Goal: Use online tool/utility: Utilize a website feature to perform a specific function

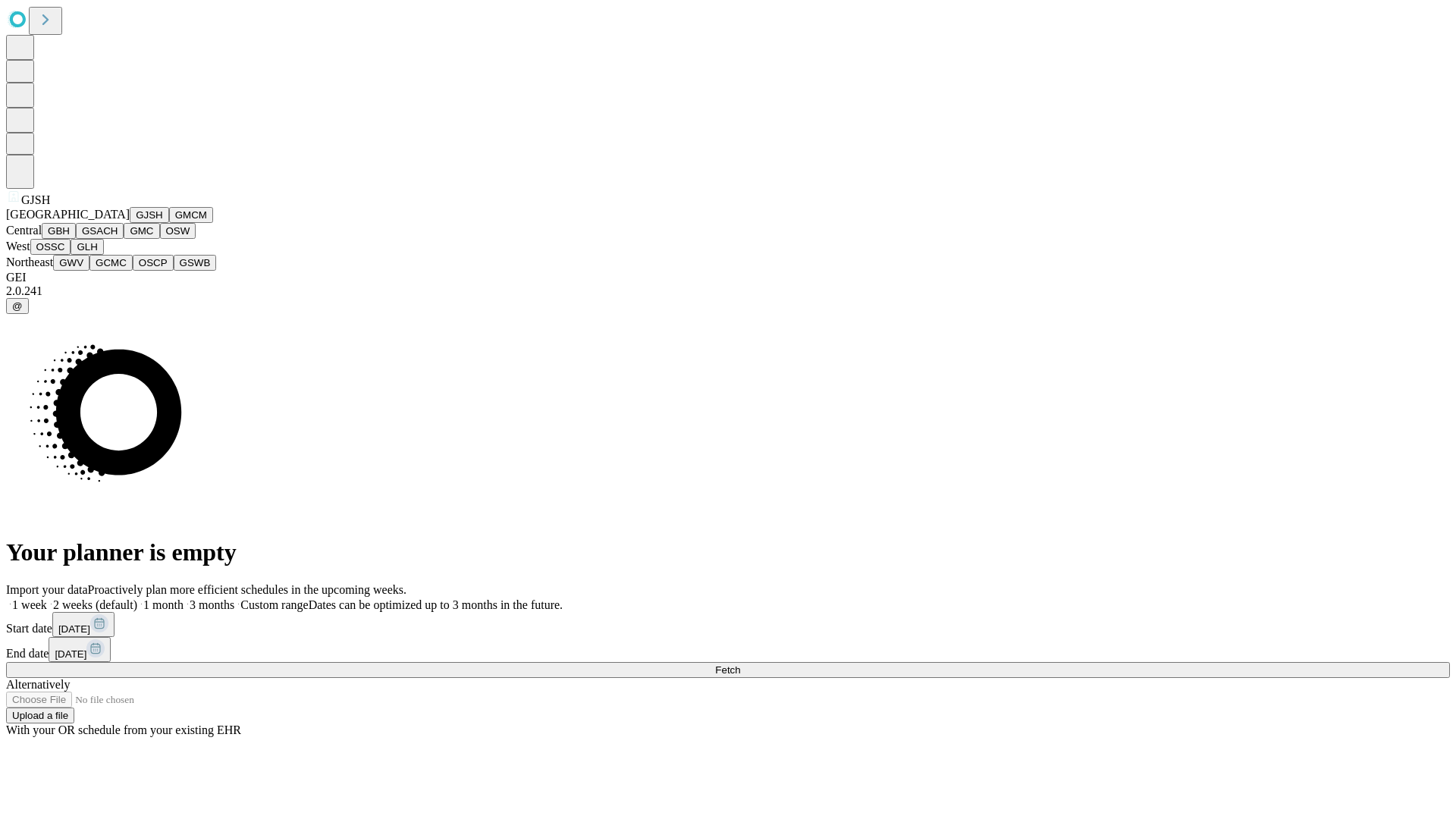
click at [130, 223] on button "GJSH" at bounding box center [150, 215] width 39 height 16
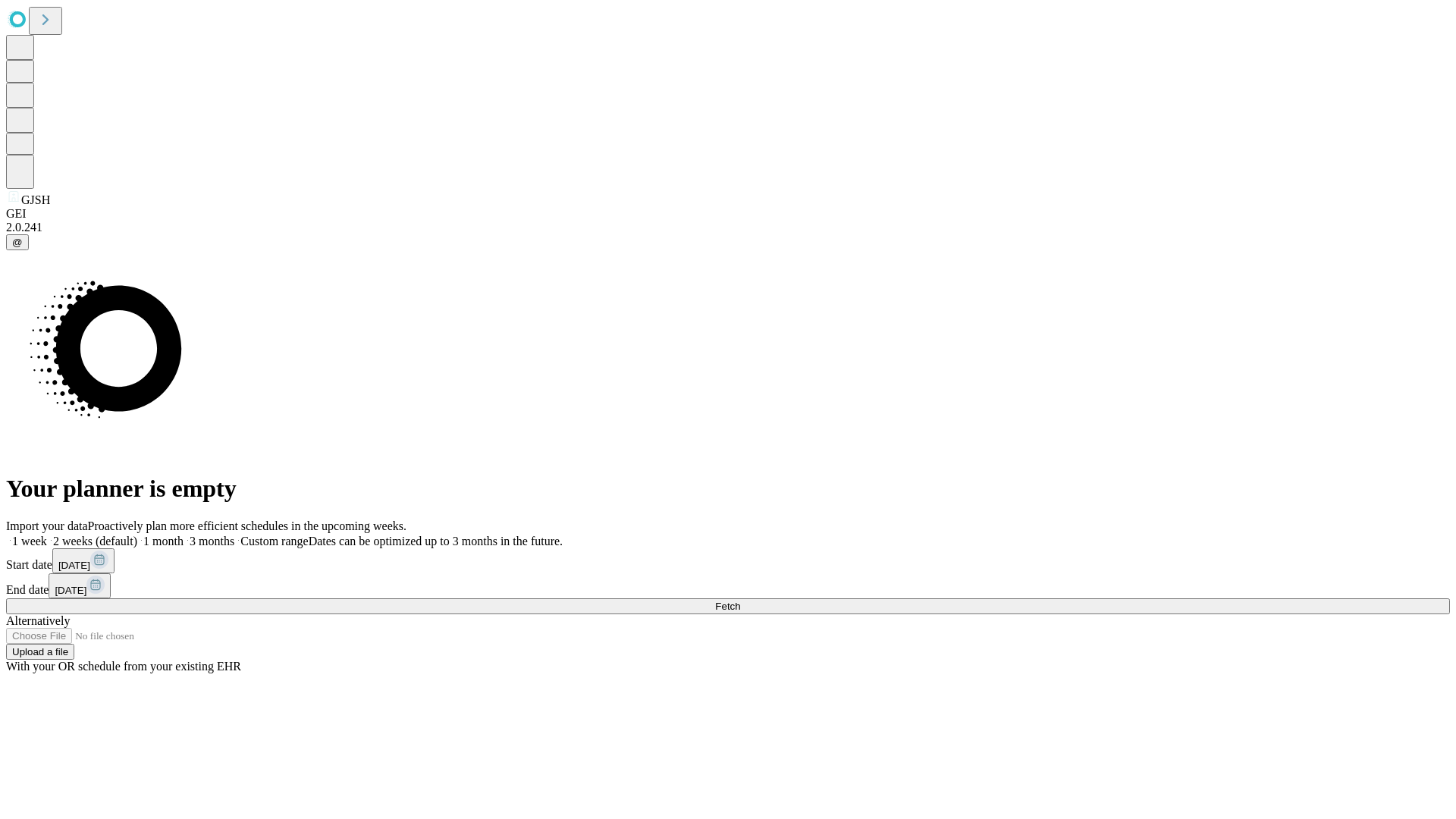
click at [184, 535] on label "1 month" at bounding box center [160, 541] width 46 height 13
click at [740, 601] on span "Fetch" at bounding box center [727, 606] width 25 height 11
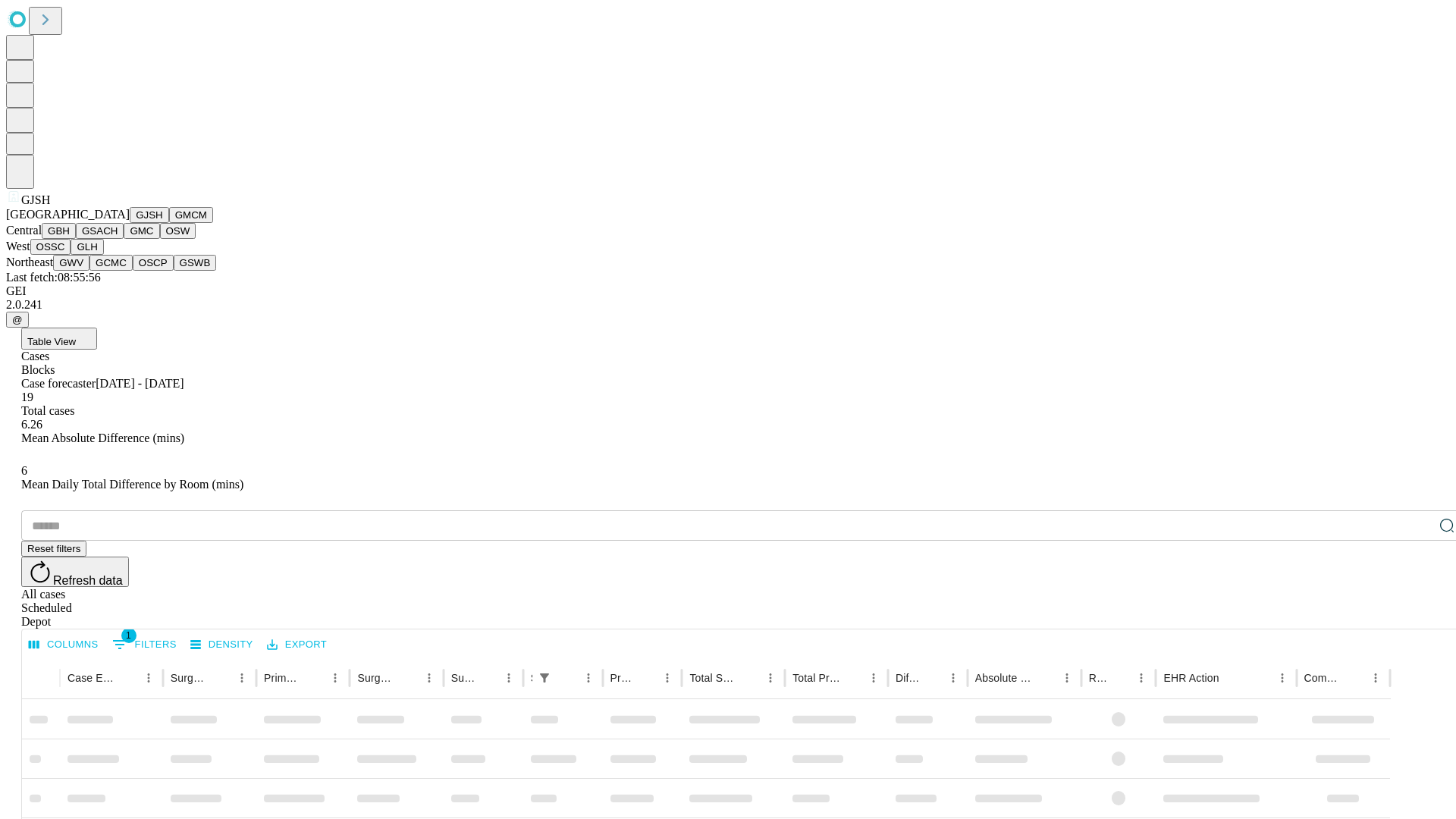
click at [169, 223] on button "GMCM" at bounding box center [191, 215] width 44 height 16
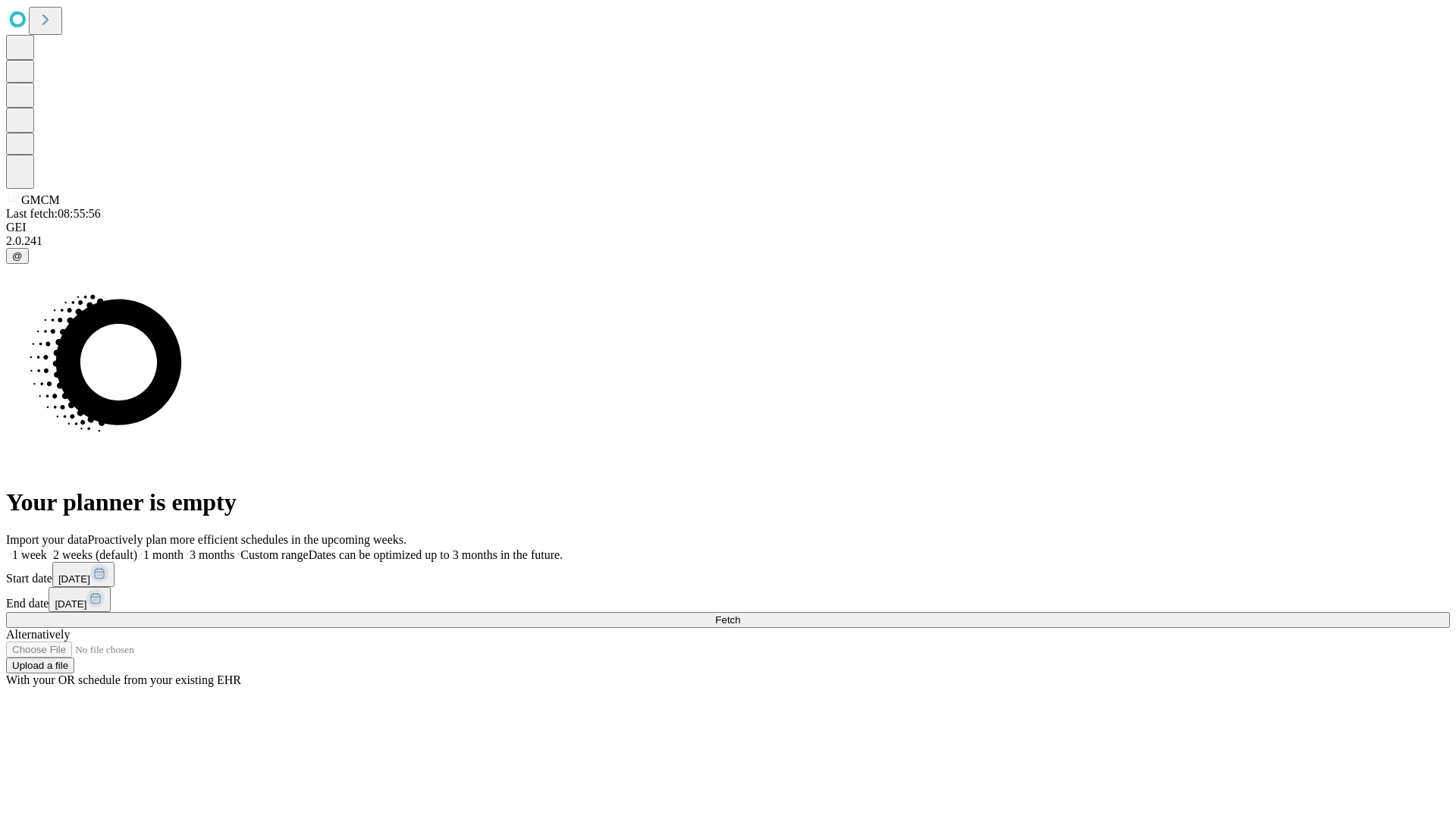
click at [184, 549] on label "1 month" at bounding box center [160, 555] width 46 height 13
click at [740, 614] on span "Fetch" at bounding box center [727, 620] width 25 height 11
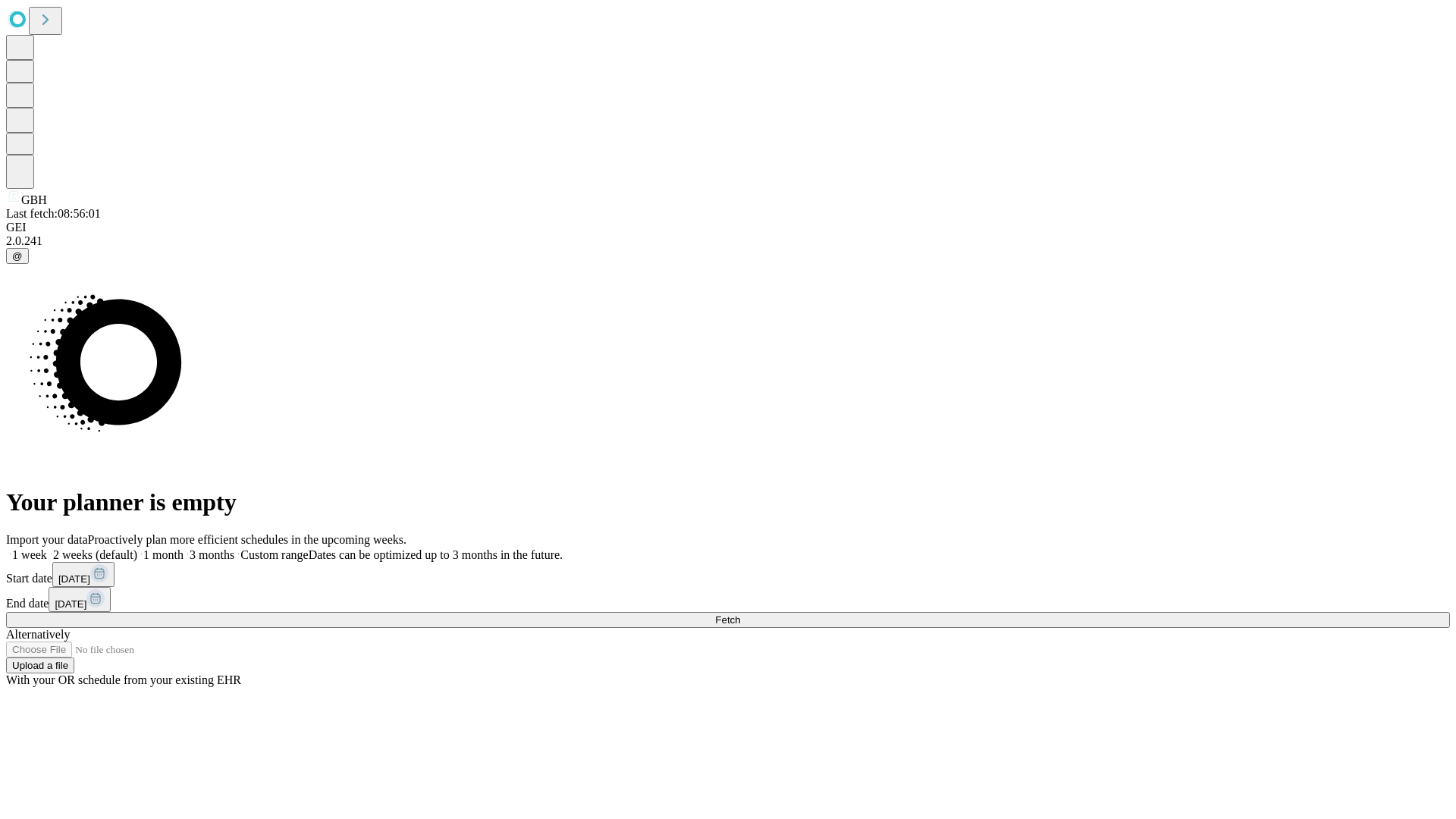
click at [184, 549] on label "1 month" at bounding box center [160, 555] width 46 height 13
click at [740, 614] on span "Fetch" at bounding box center [727, 620] width 25 height 11
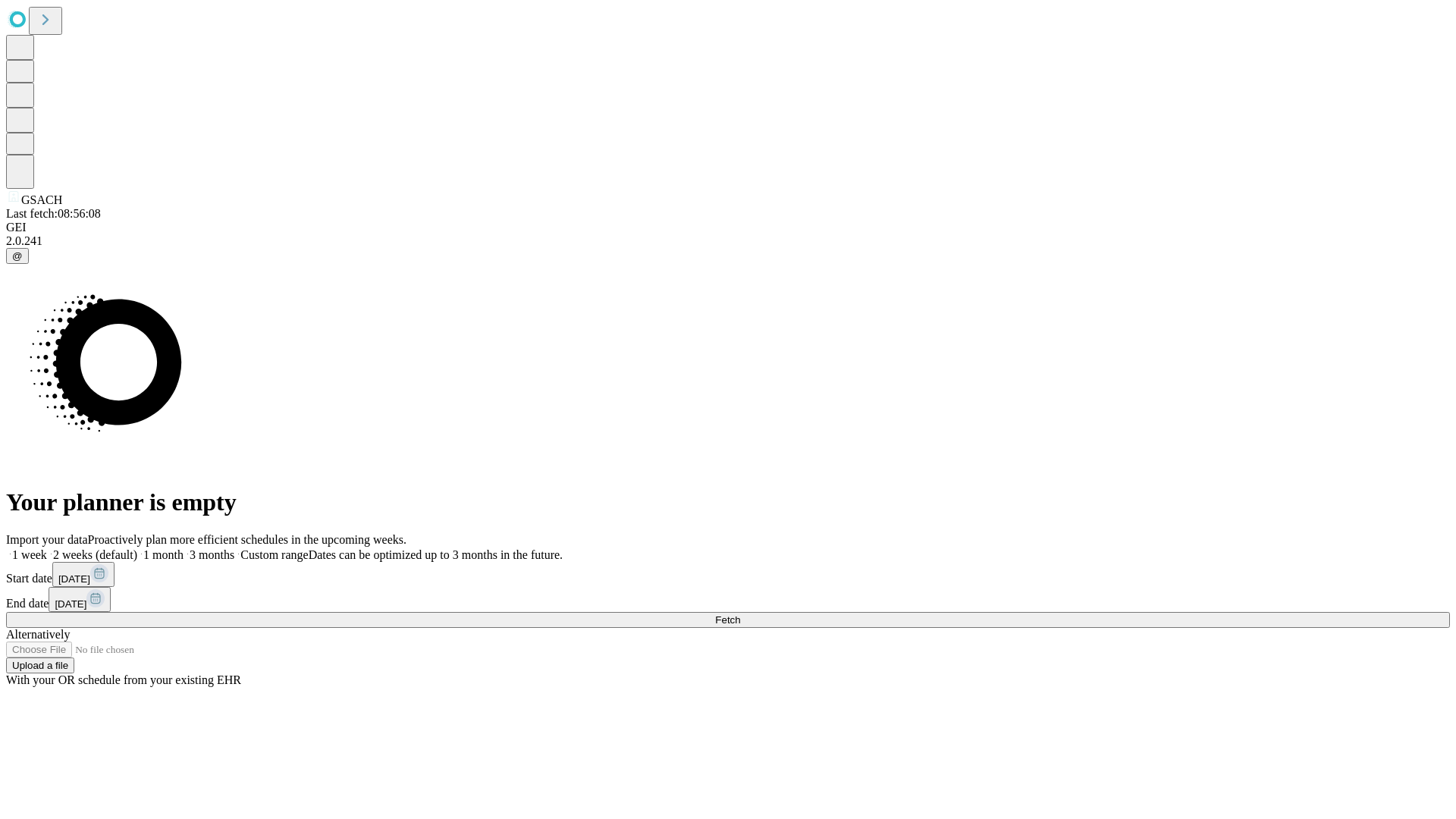
click at [184, 549] on label "1 month" at bounding box center [160, 555] width 46 height 13
click at [740, 614] on span "Fetch" at bounding box center [727, 620] width 25 height 11
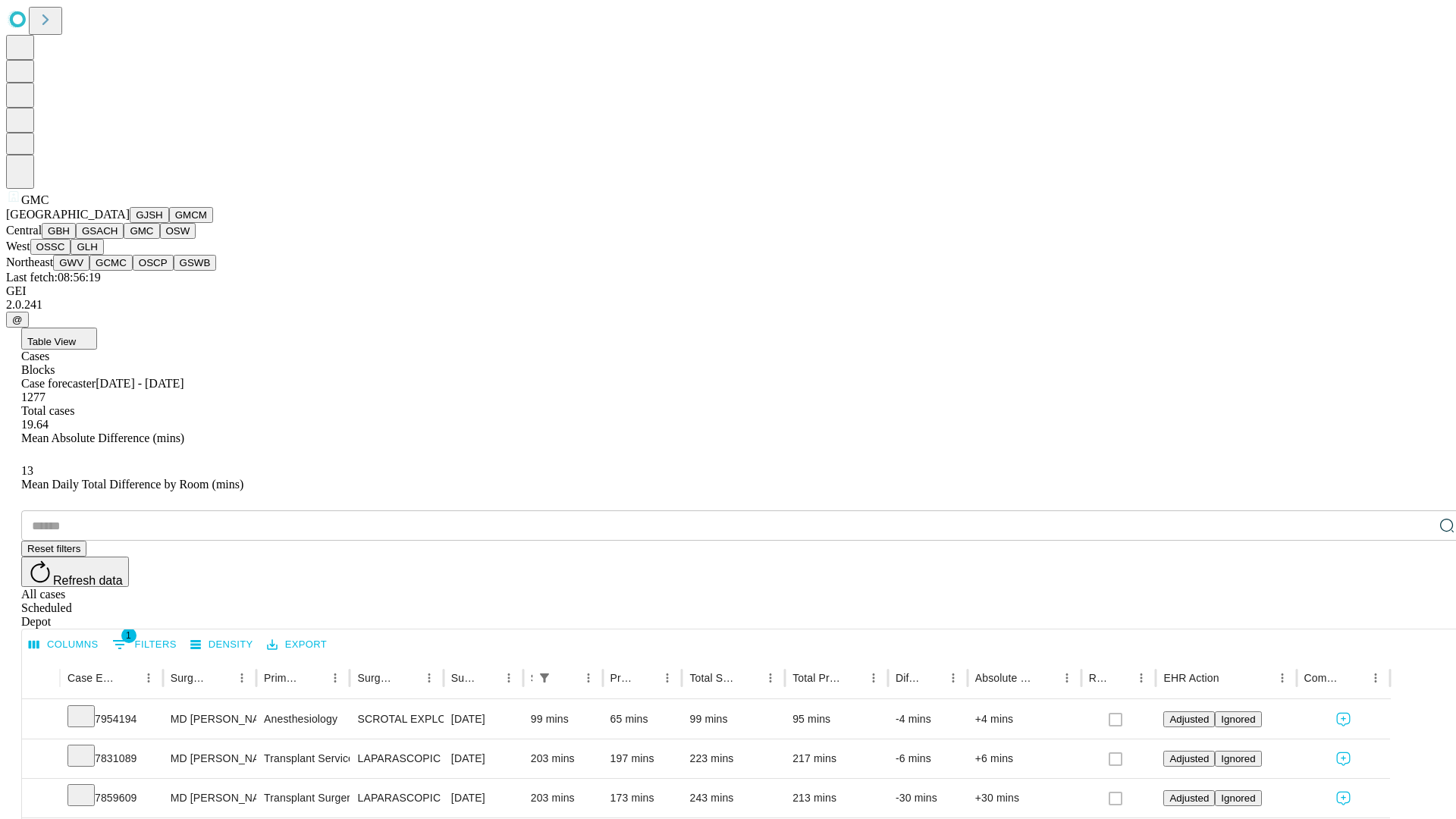
click at [160, 239] on button "OSW" at bounding box center [178, 231] width 37 height 16
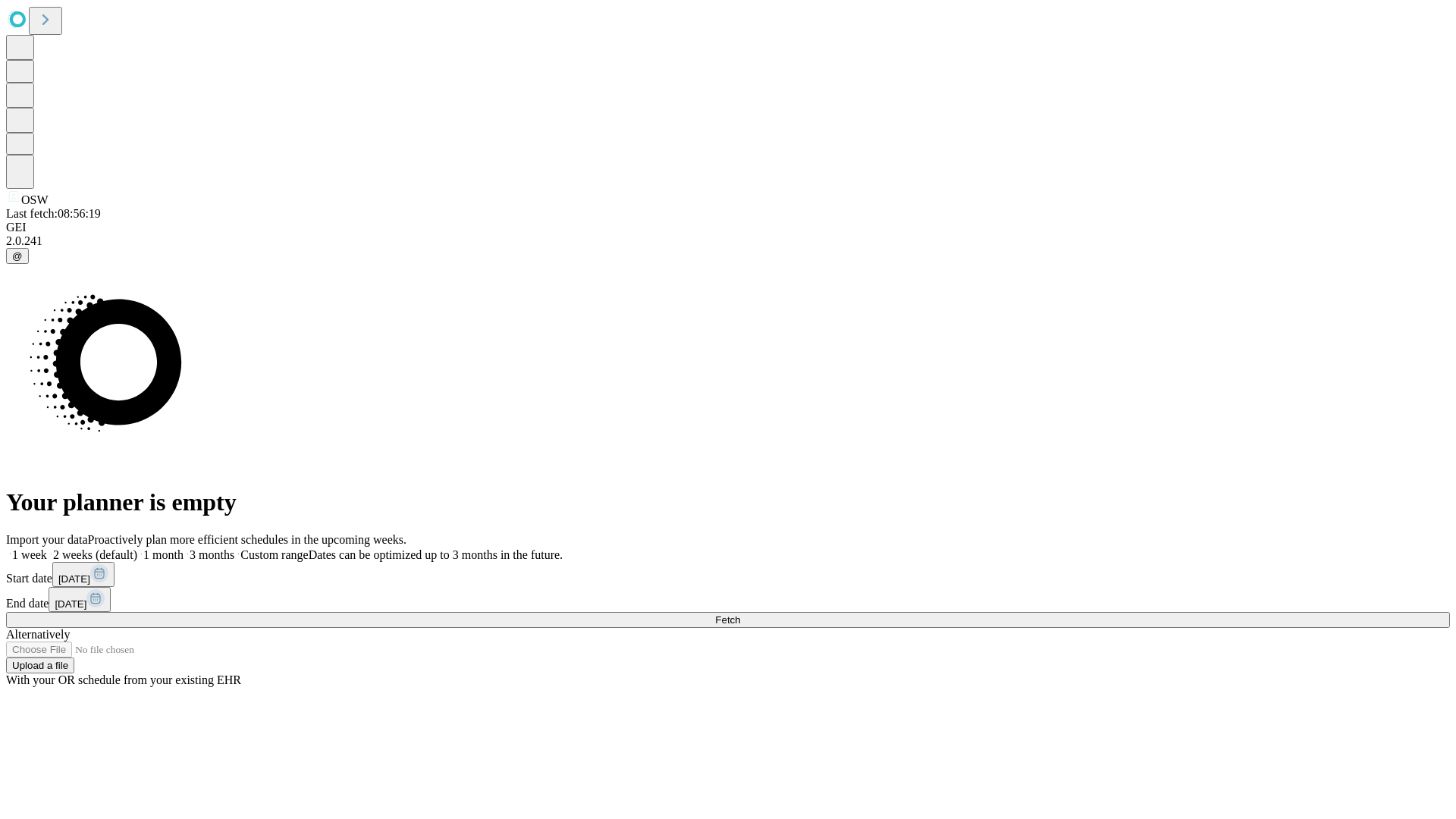
click at [184, 549] on label "1 month" at bounding box center [160, 555] width 46 height 13
click at [740, 614] on span "Fetch" at bounding box center [727, 620] width 25 height 11
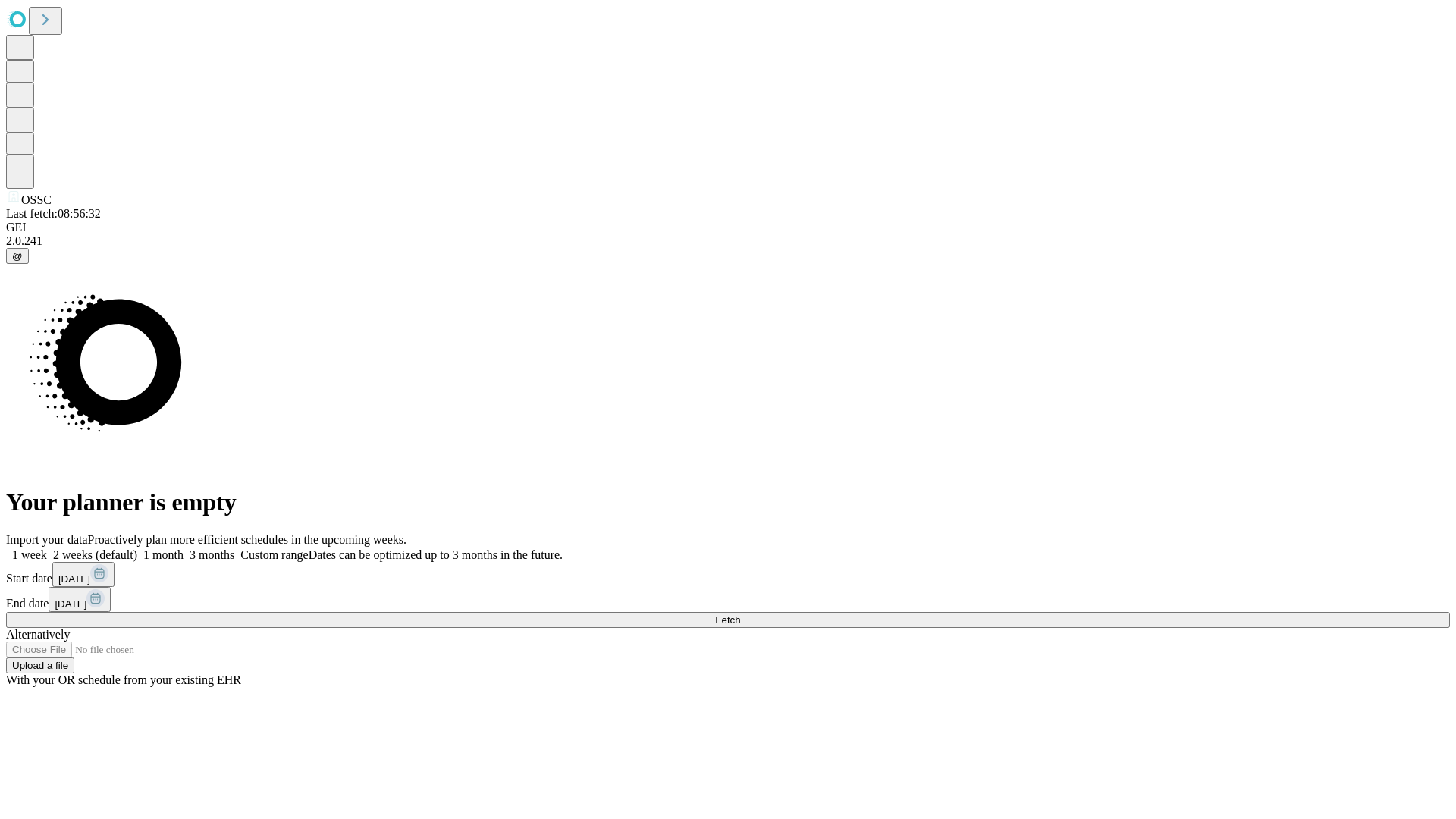
click at [184, 549] on label "1 month" at bounding box center [160, 555] width 46 height 13
click at [740, 614] on span "Fetch" at bounding box center [727, 620] width 25 height 11
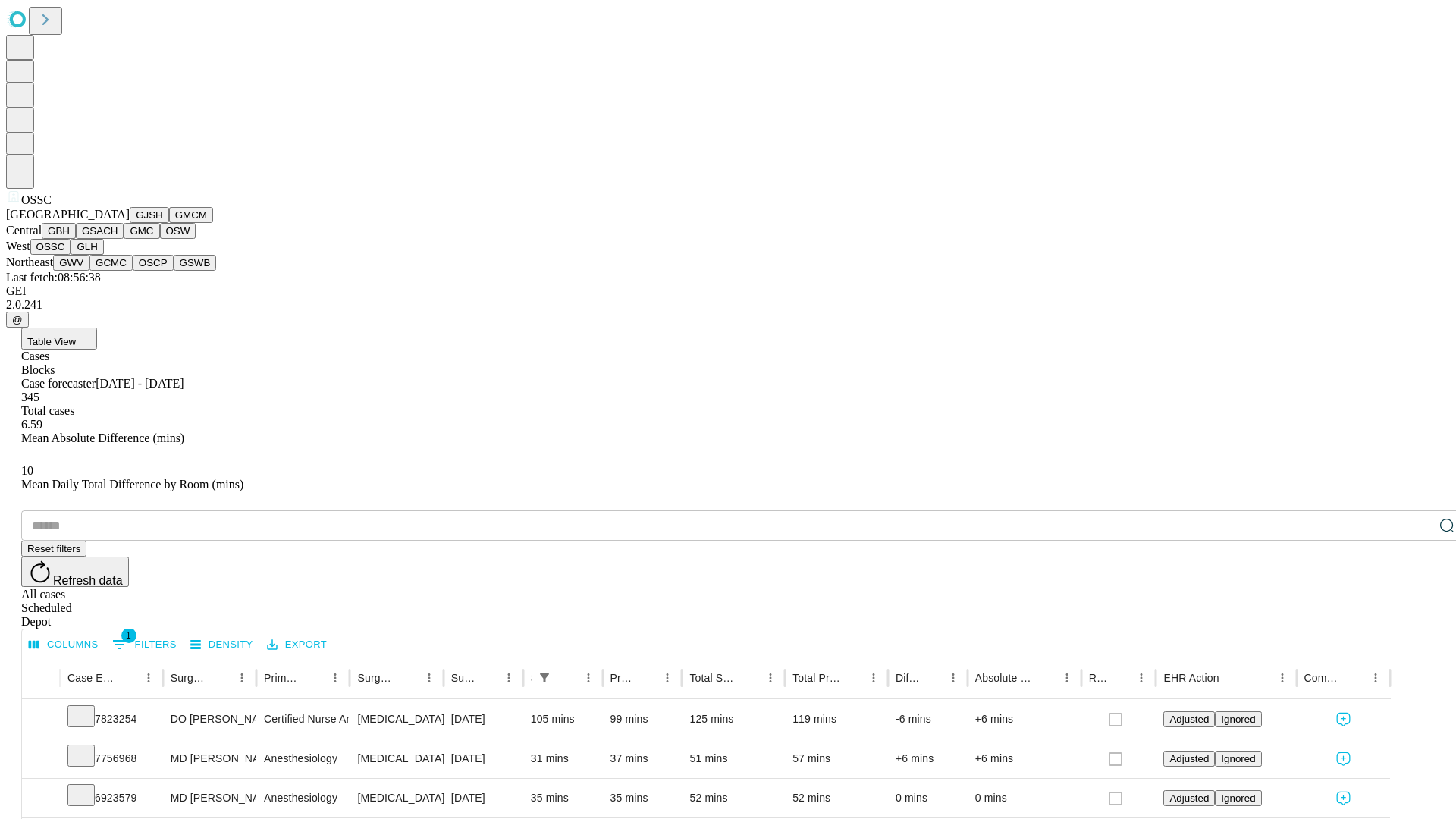
click at [104, 255] on button "GLH" at bounding box center [86, 246] width 33 height 16
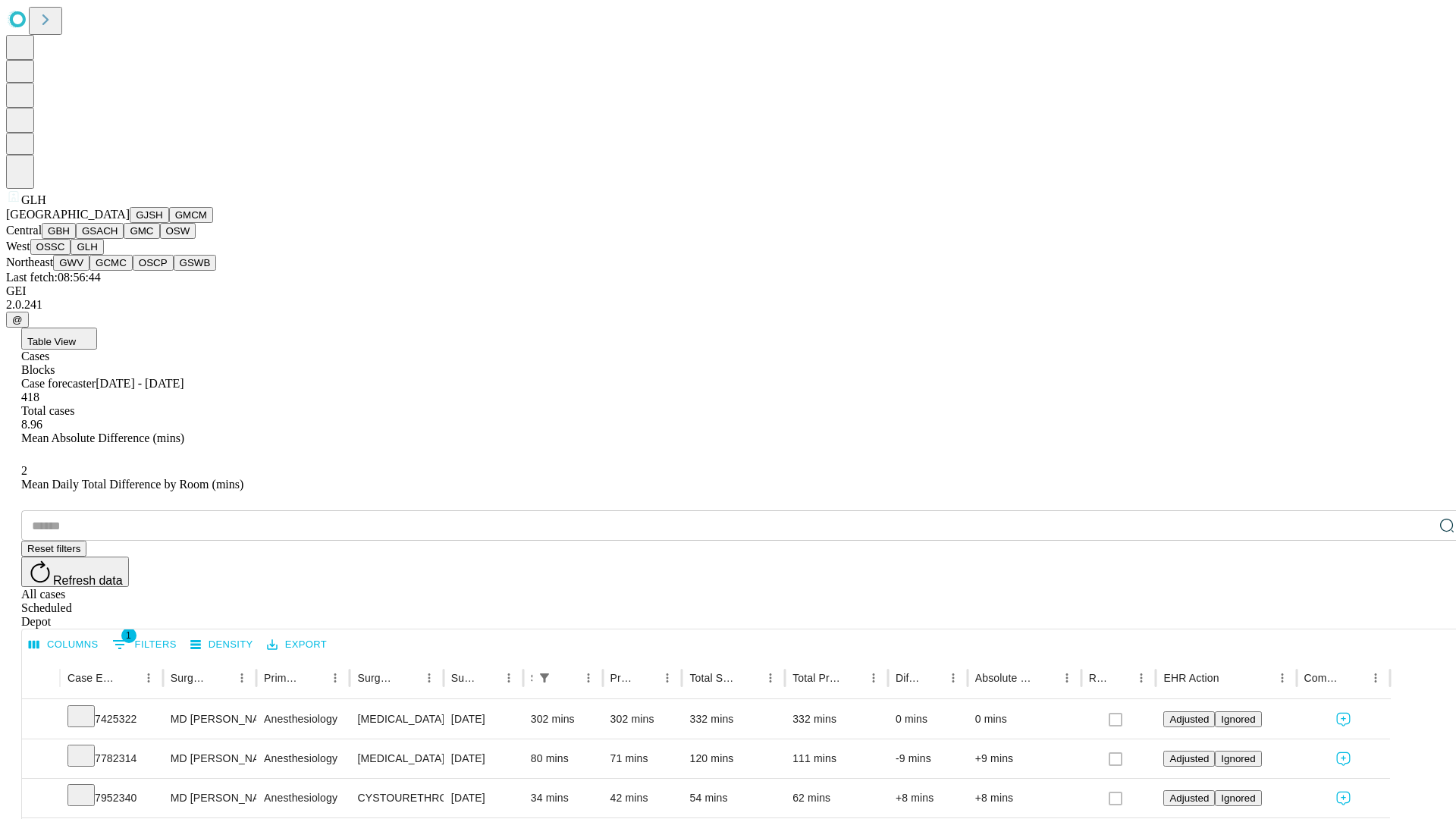
click at [90, 270] on button "GWV" at bounding box center [71, 263] width 37 height 16
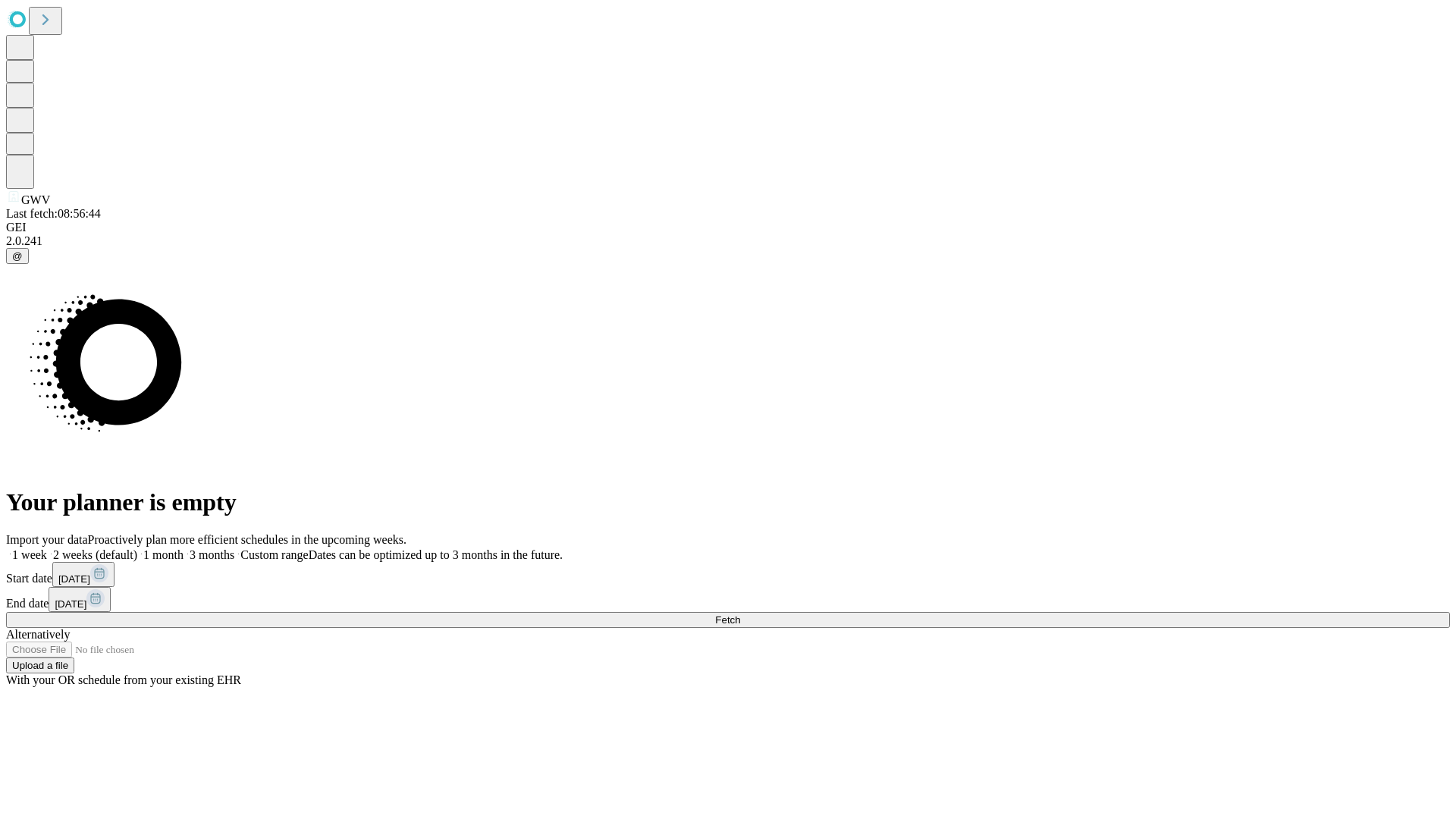
click at [184, 549] on label "1 month" at bounding box center [160, 555] width 46 height 13
click at [740, 614] on span "Fetch" at bounding box center [727, 620] width 25 height 11
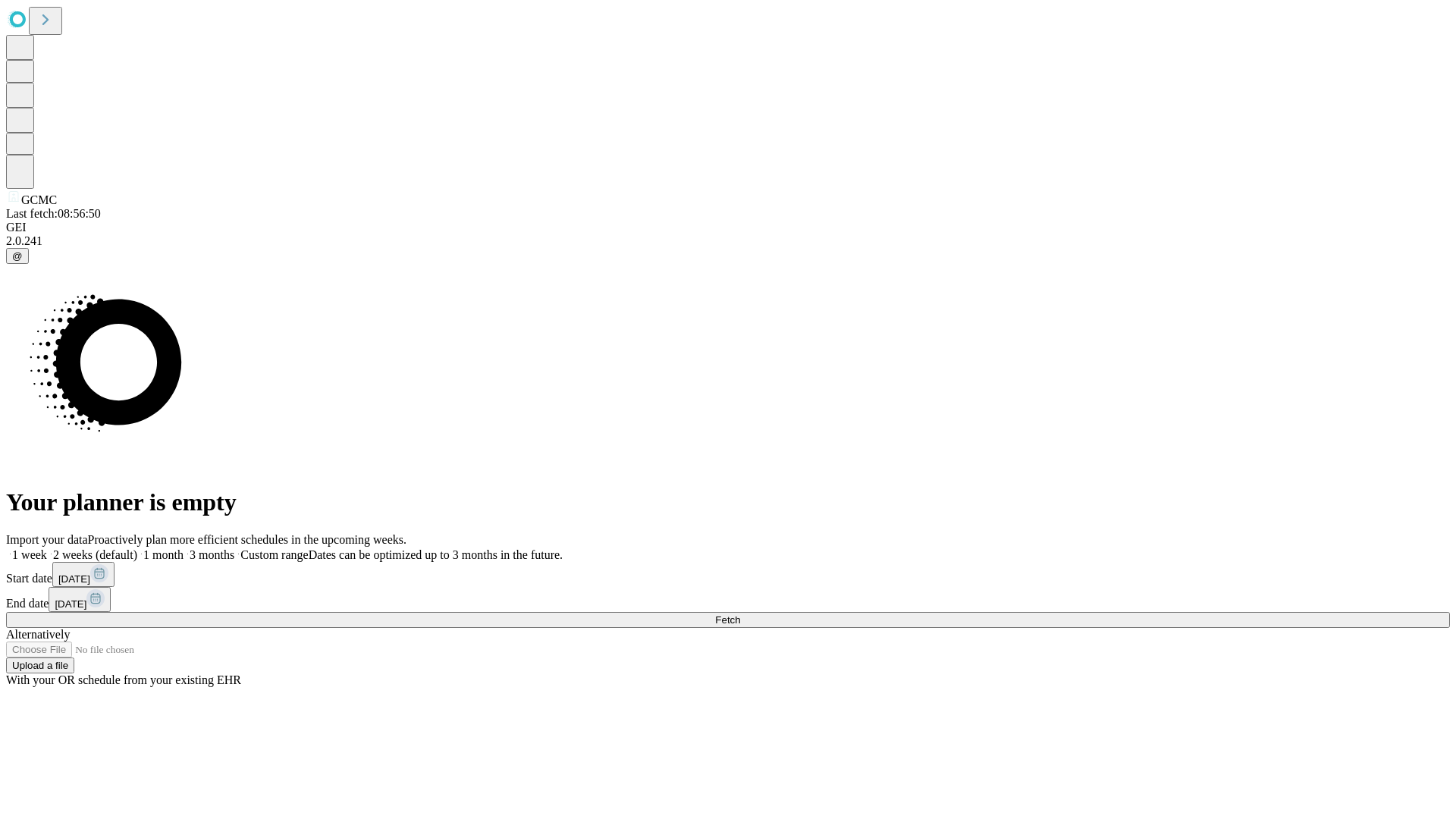
click at [184, 549] on label "1 month" at bounding box center [160, 555] width 46 height 13
click at [740, 614] on span "Fetch" at bounding box center [727, 620] width 25 height 11
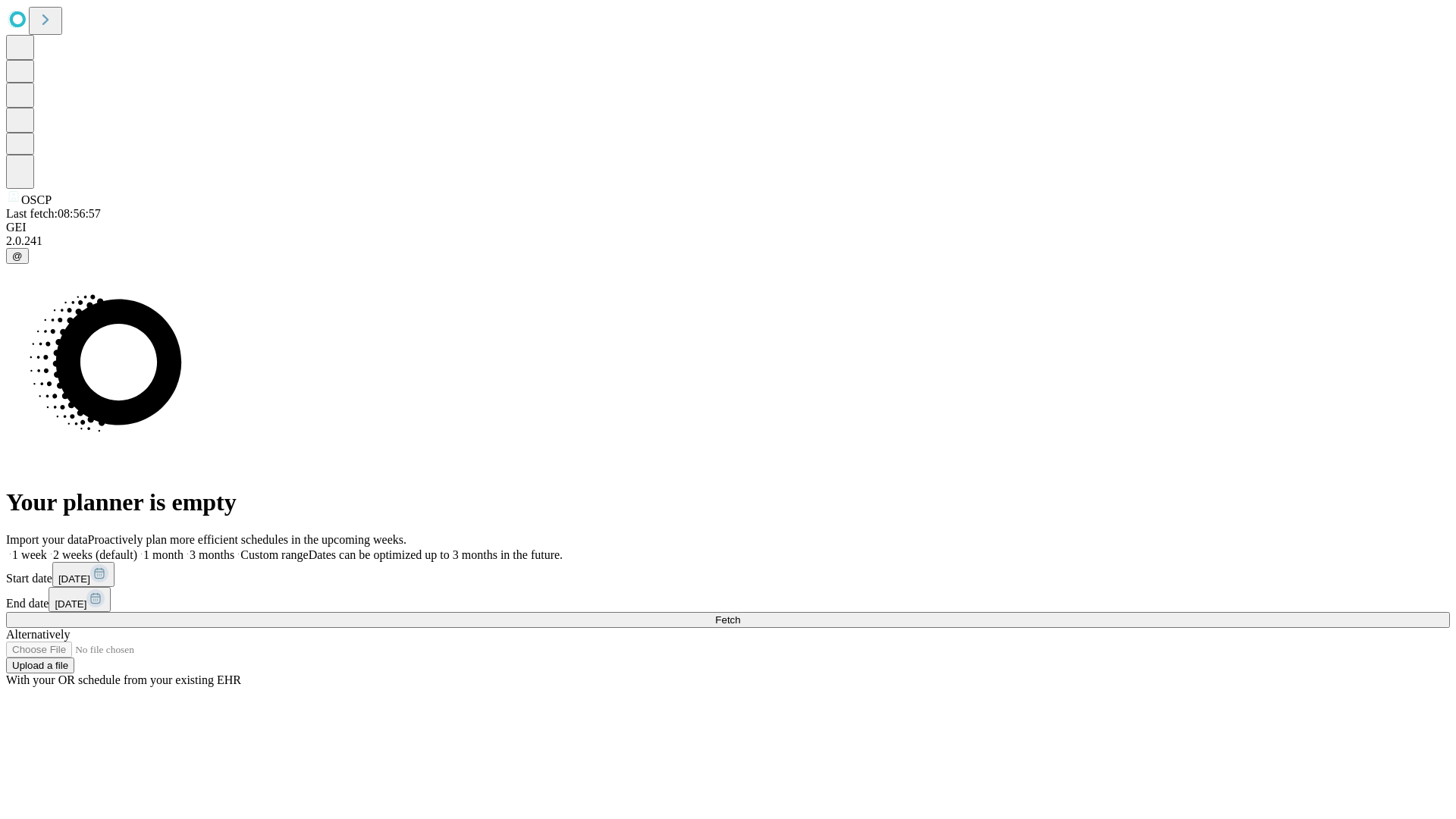
click at [184, 549] on label "1 month" at bounding box center [160, 555] width 46 height 13
click at [740, 614] on span "Fetch" at bounding box center [727, 620] width 25 height 11
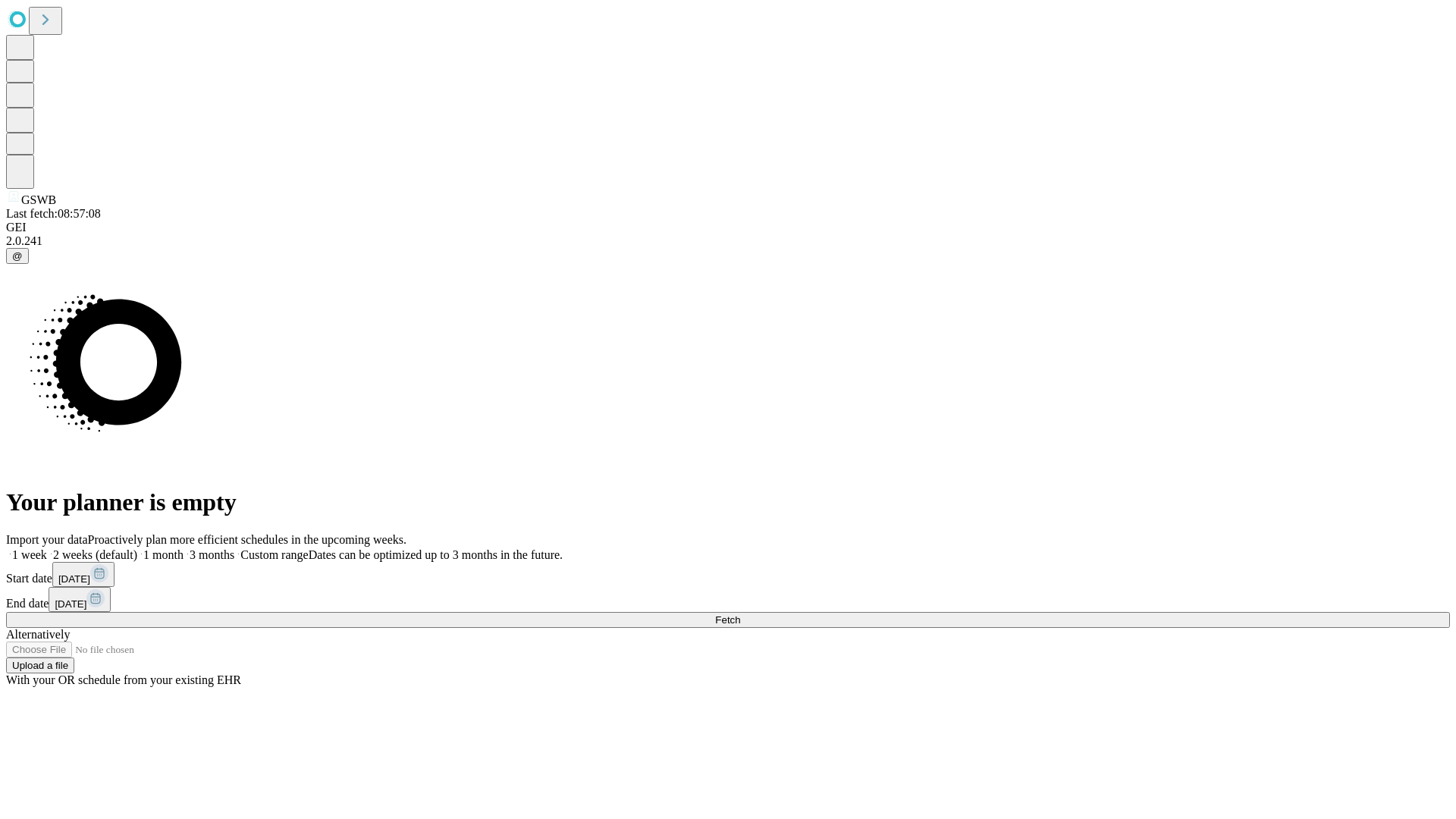
click at [184, 549] on label "1 month" at bounding box center [160, 555] width 46 height 13
click at [740, 614] on span "Fetch" at bounding box center [727, 620] width 25 height 11
